Goal: Transaction & Acquisition: Subscribe to service/newsletter

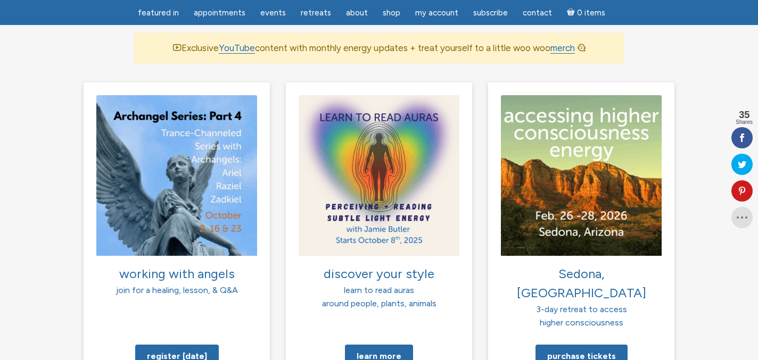
scroll to position [750, 0]
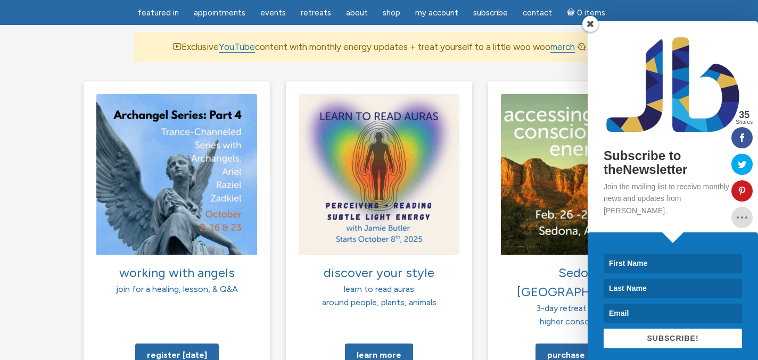
click at [621, 258] on input at bounding box center [673, 264] width 138 height 20
type input "[PERSON_NAME]"
click at [641, 283] on input at bounding box center [673, 289] width 138 height 20
type input "[PERSON_NAME]"
click at [641, 306] on input at bounding box center [673, 314] width 138 height 20
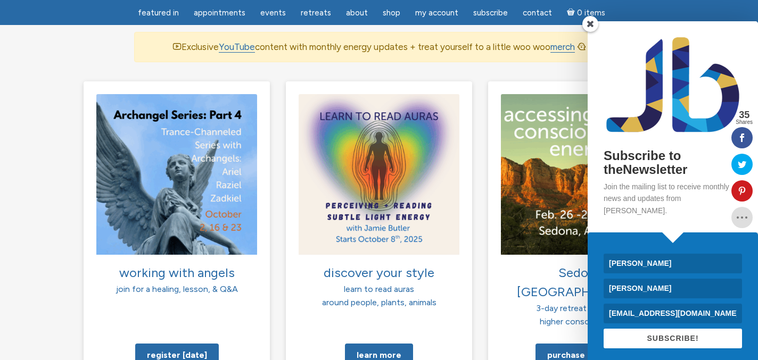
type input "[EMAIL_ADDRESS][DOMAIN_NAME]"
click at [648, 334] on span "SUBSCRIBE!" at bounding box center [673, 338] width 52 height 9
click at [588, 26] on span at bounding box center [590, 24] width 16 height 16
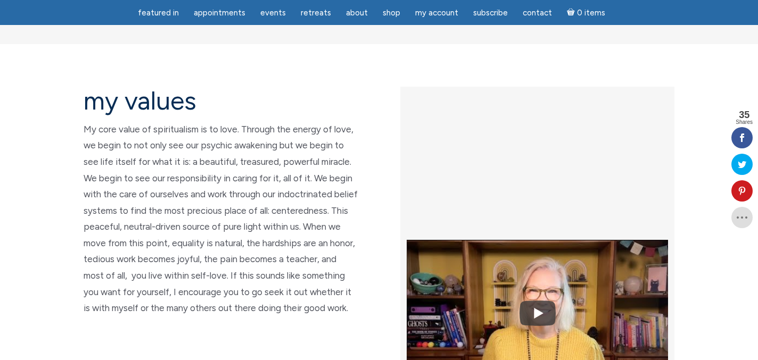
scroll to position [2414, 0]
